Goal: Navigation & Orientation: Find specific page/section

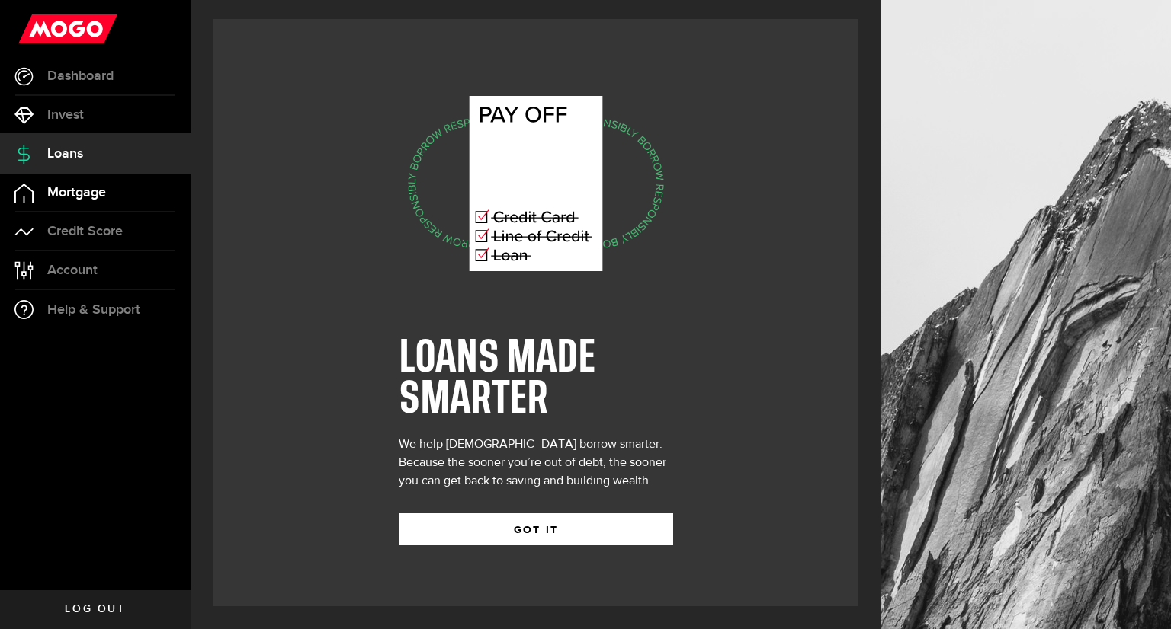
click at [85, 196] on span "Mortgage" at bounding box center [76, 193] width 59 height 14
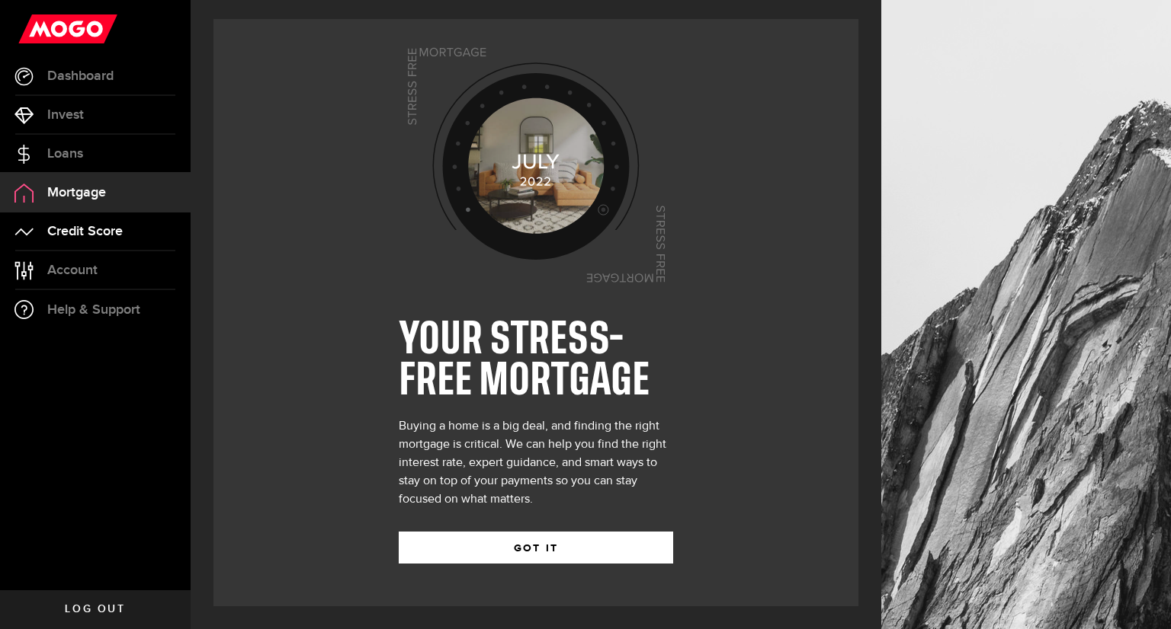
click at [87, 228] on span "Credit Score" at bounding box center [84, 232] width 75 height 14
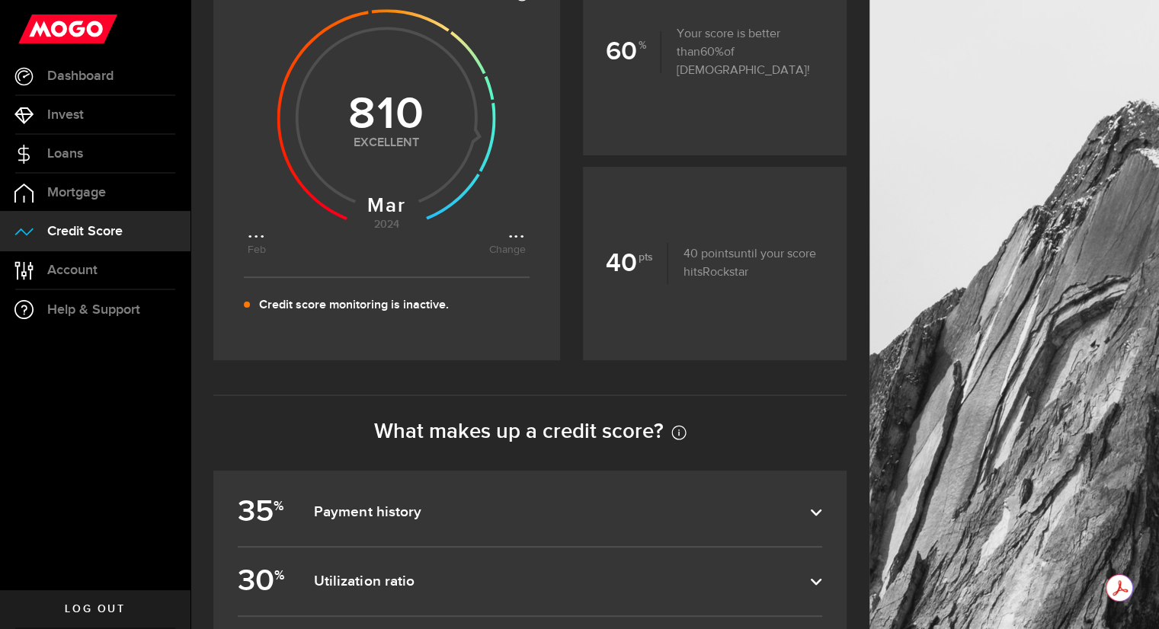
scroll to position [297, 0]
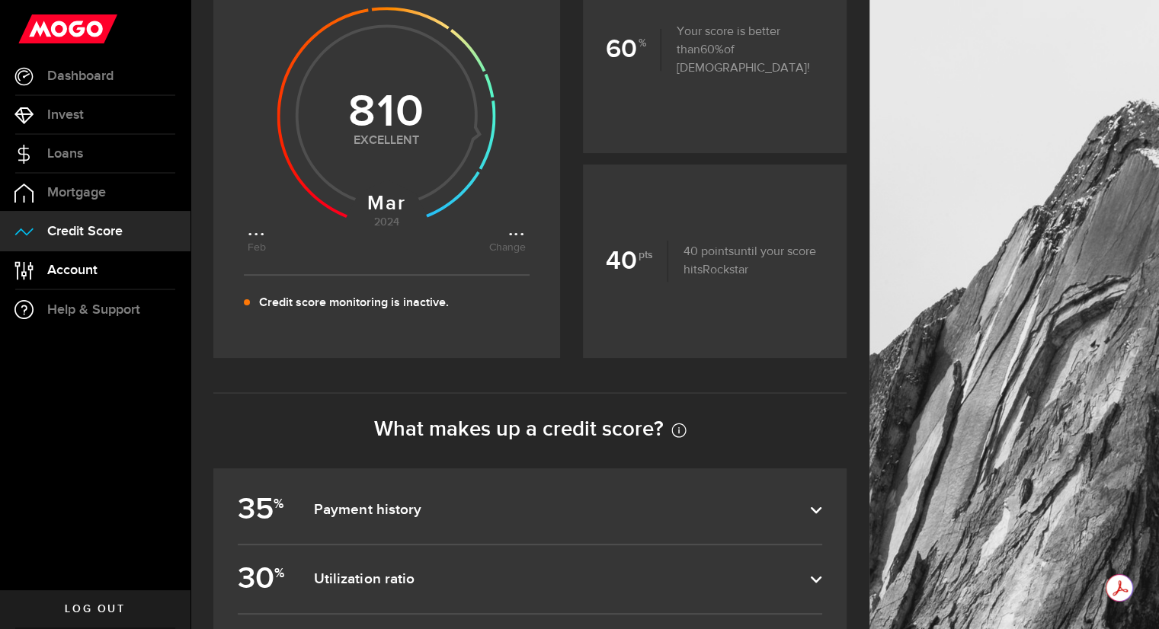
click at [81, 274] on span "Account" at bounding box center [72, 271] width 50 height 14
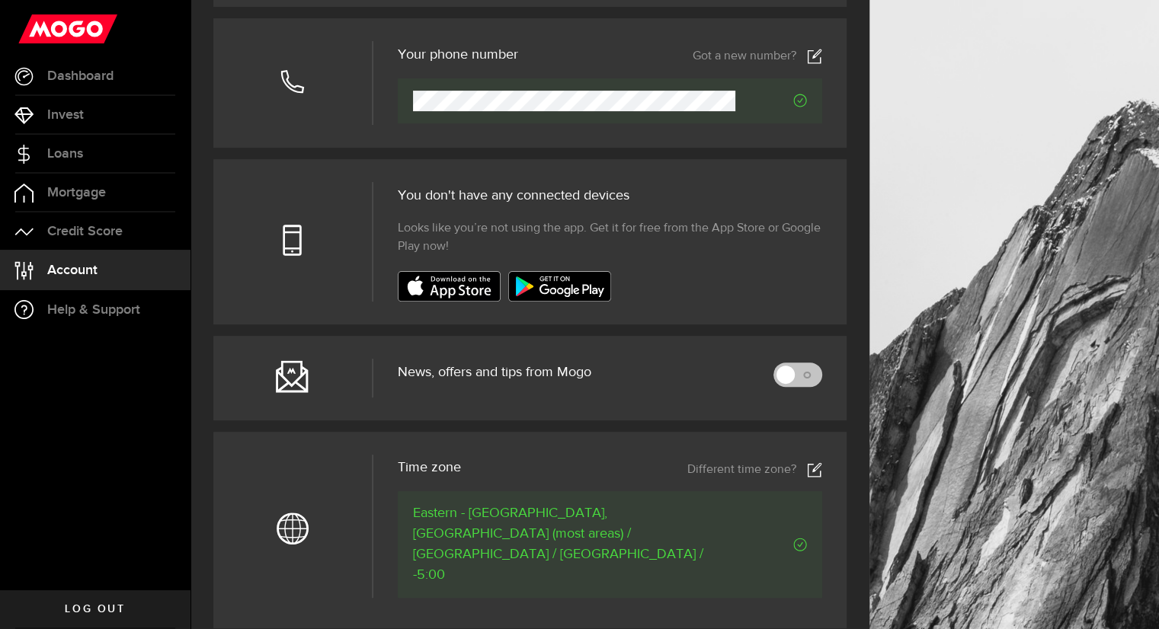
scroll to position [420, 0]
